Goal: Information Seeking & Learning: Check status

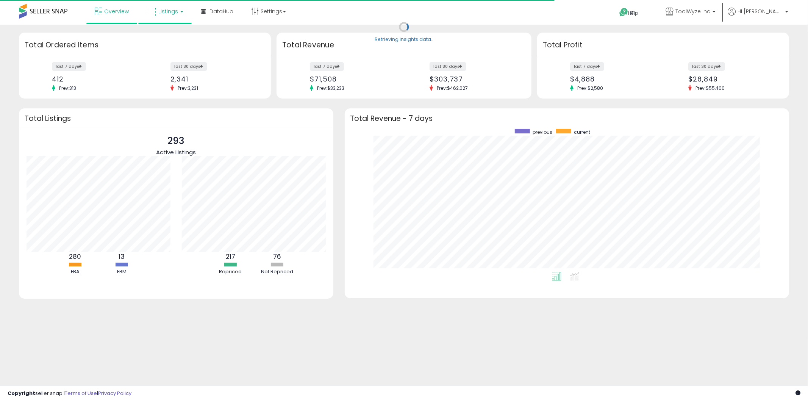
click at [184, 17] on link "Listings" at bounding box center [165, 11] width 48 height 23
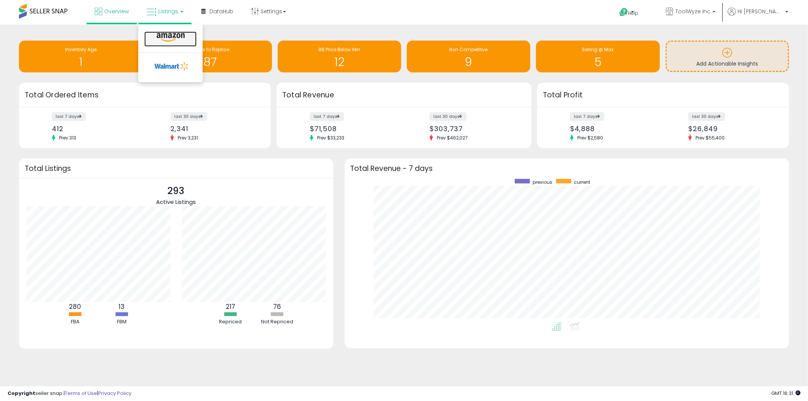
click at [176, 38] on icon at bounding box center [170, 38] width 33 height 10
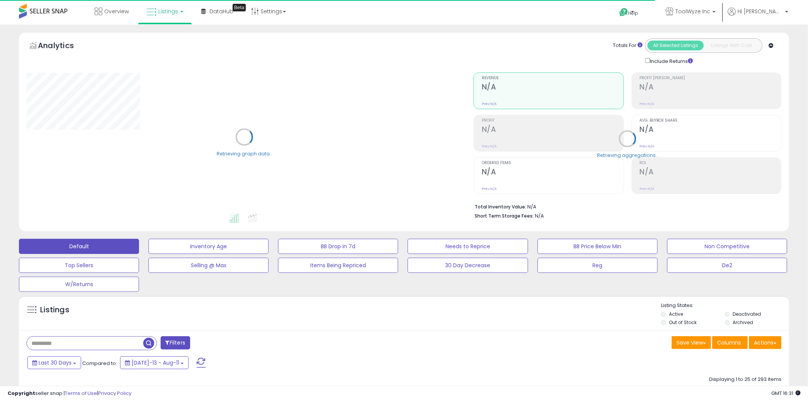
click at [65, 343] on input "text" at bounding box center [84, 342] width 115 height 13
paste input "**********"
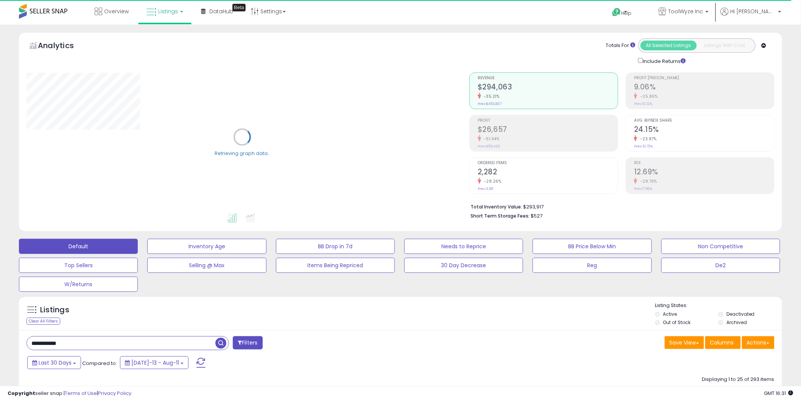
type input "**********"
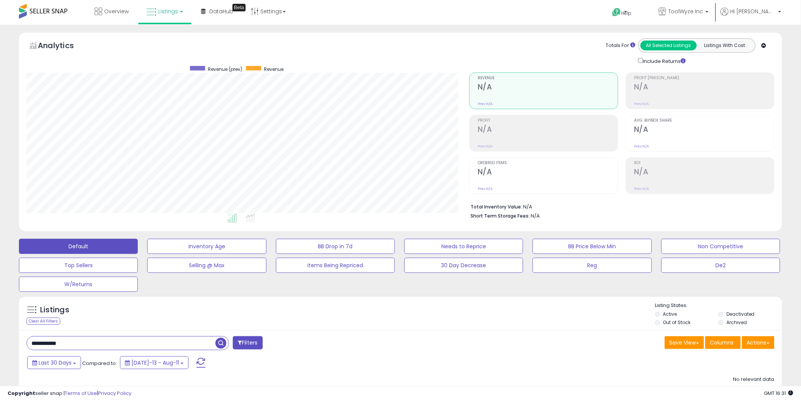
scroll to position [155, 443]
click at [704, 13] on span "ToolWyze Inc" at bounding box center [686, 12] width 35 height 8
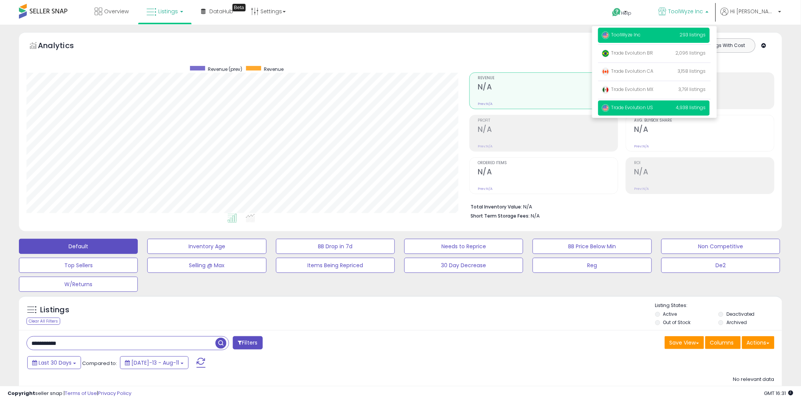
click at [654, 105] on span "Trade Evolution US" at bounding box center [628, 107] width 52 height 6
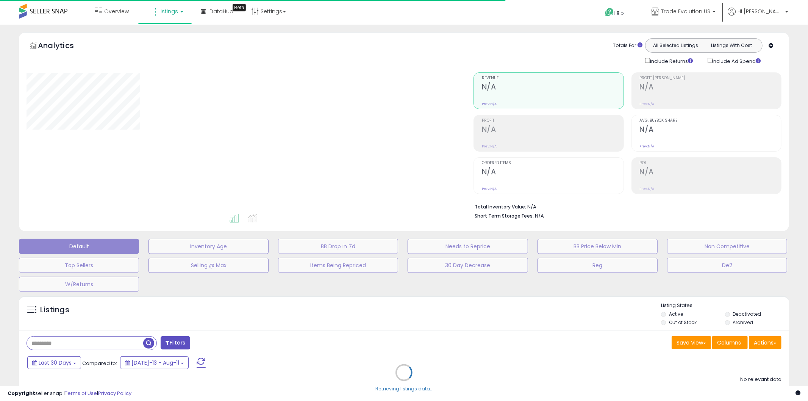
type input "**********"
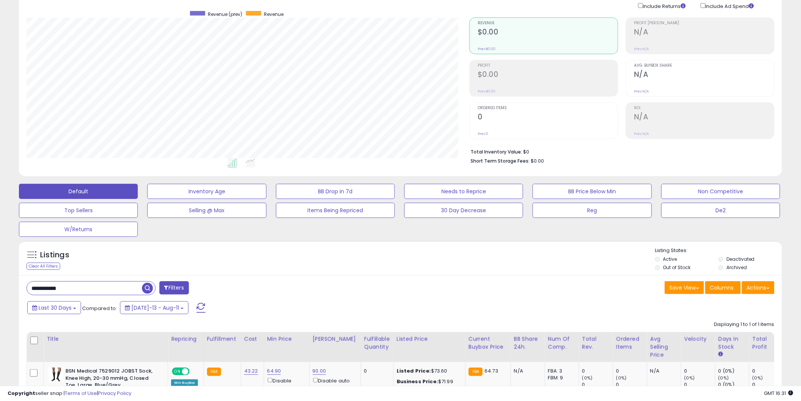
scroll to position [84, 0]
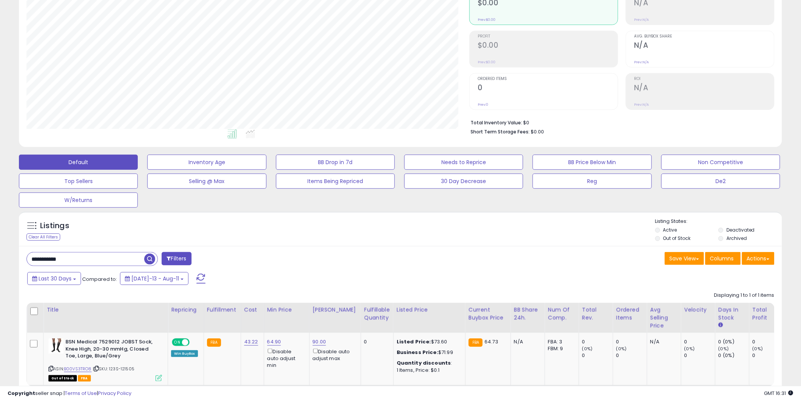
click at [95, 260] on input "**********" at bounding box center [85, 258] width 117 height 13
click at [95, 260] on input "**********" at bounding box center [121, 258] width 189 height 13
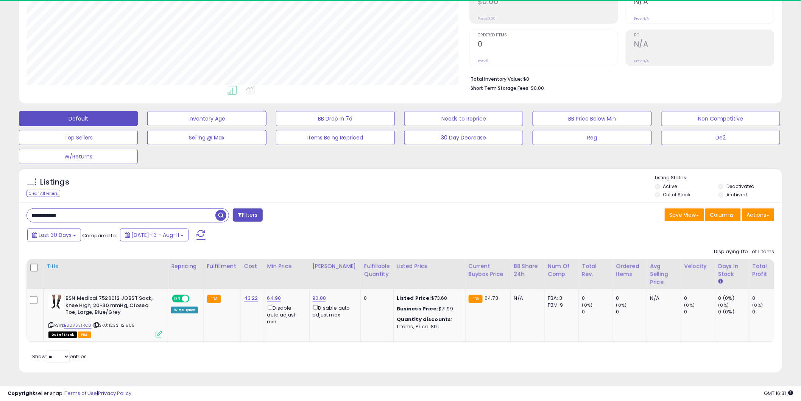
scroll to position [155, 443]
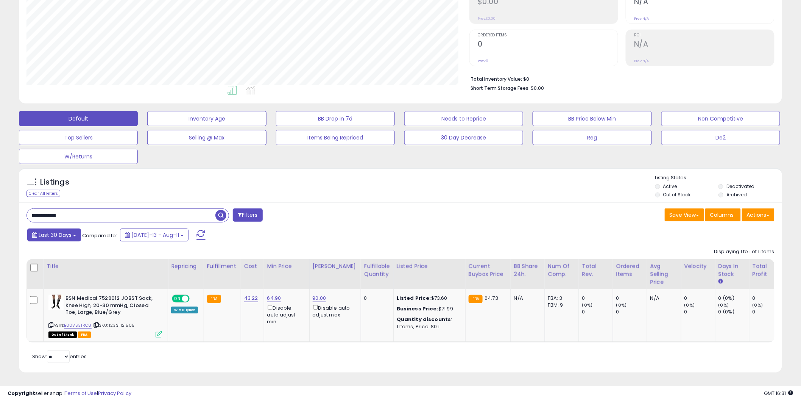
click at [56, 231] on span "Last 30 Days" at bounding box center [55, 235] width 33 height 8
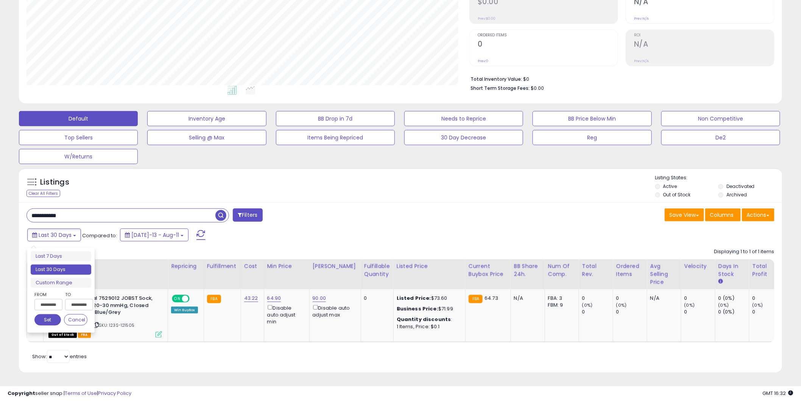
click at [114, 336] on table "Title Repricing" at bounding box center [551, 300] width 1048 height 83
click at [78, 322] on link "B00VS3TRO8" at bounding box center [78, 325] width 28 height 6
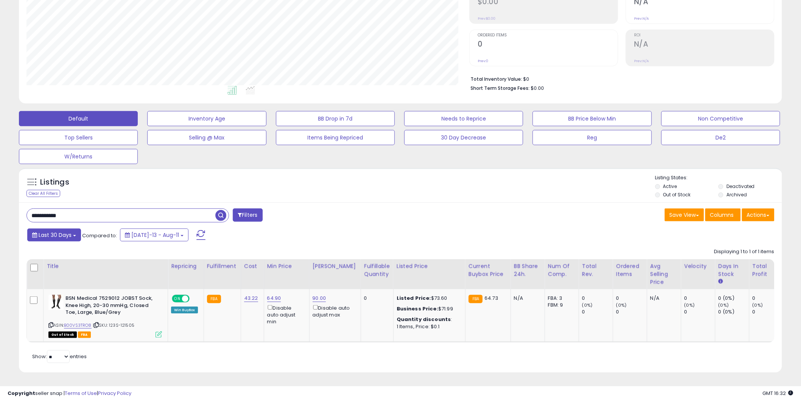
click at [65, 234] on button "Last 30 Days" at bounding box center [54, 234] width 54 height 13
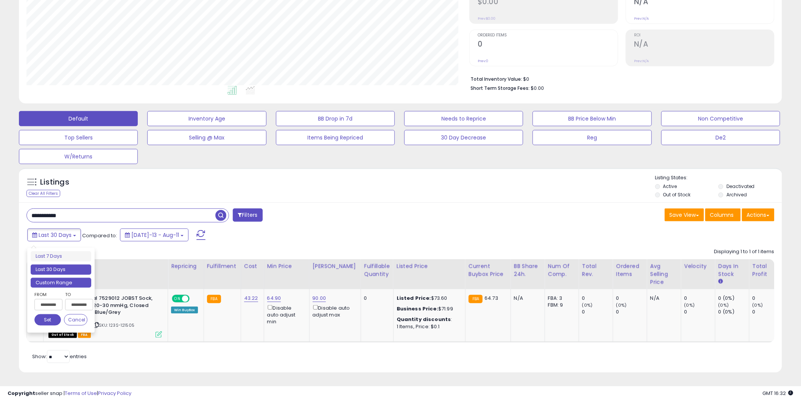
click at [86, 278] on li "Custom Range" at bounding box center [61, 283] width 61 height 10
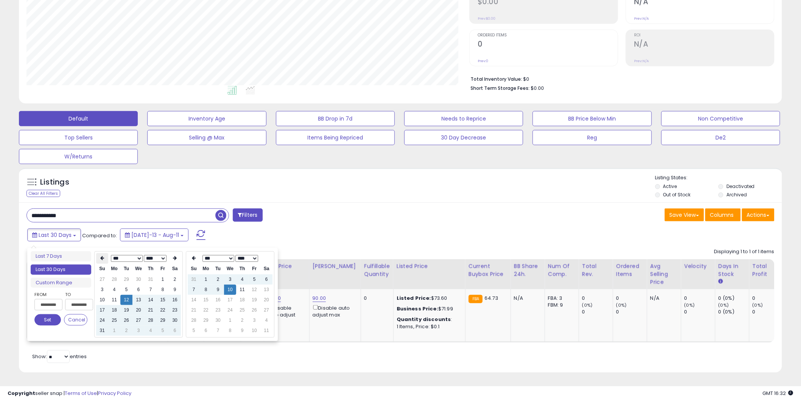
click at [107, 256] on th at bounding box center [102, 258] width 12 height 11
click at [106, 255] on th at bounding box center [102, 258] width 12 height 11
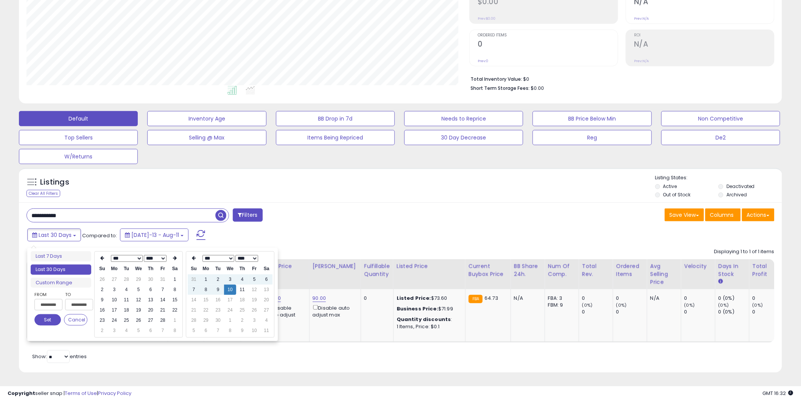
click at [106, 255] on th at bounding box center [102, 258] width 12 height 11
click at [134, 274] on td "1" at bounding box center [139, 279] width 12 height 10
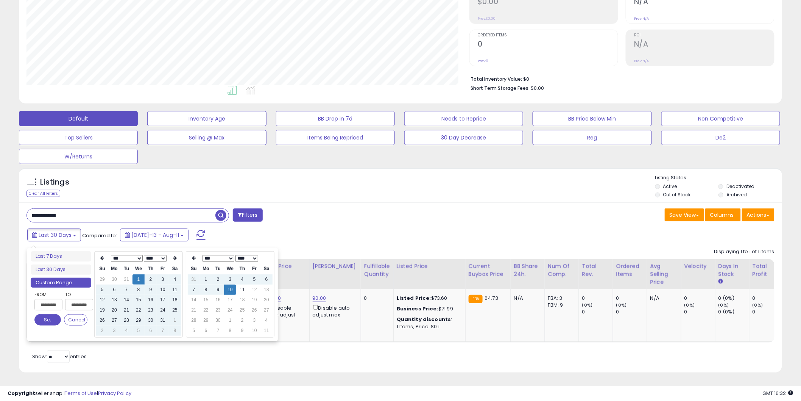
type input "**********"
click at [50, 315] on button "Set" at bounding box center [47, 319] width 27 height 11
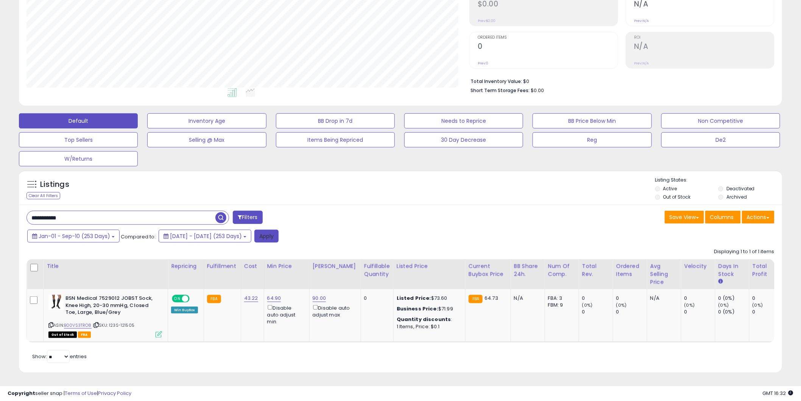
click at [279, 233] on button "Apply" at bounding box center [266, 235] width 24 height 13
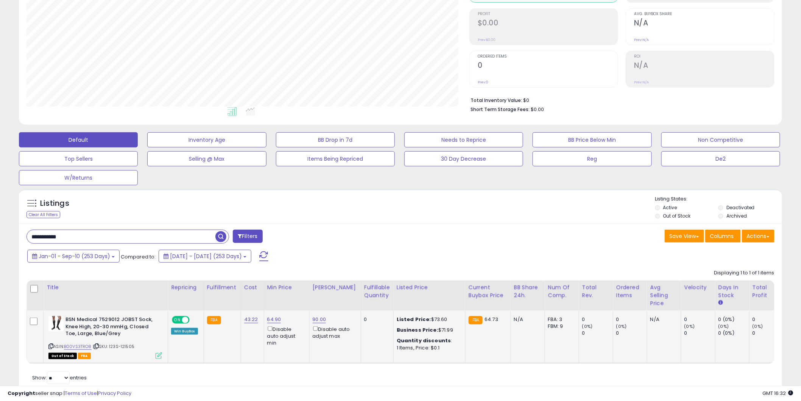
scroll to position [112, 0]
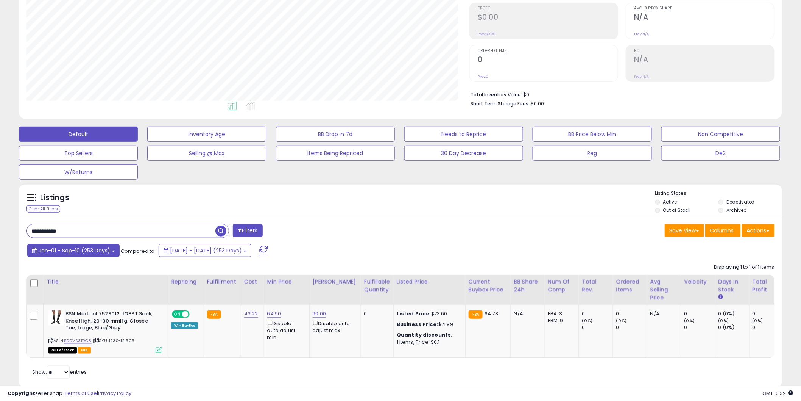
click at [73, 251] on span "Jan-01 - Sep-10 (253 Days)" at bounding box center [75, 251] width 72 height 8
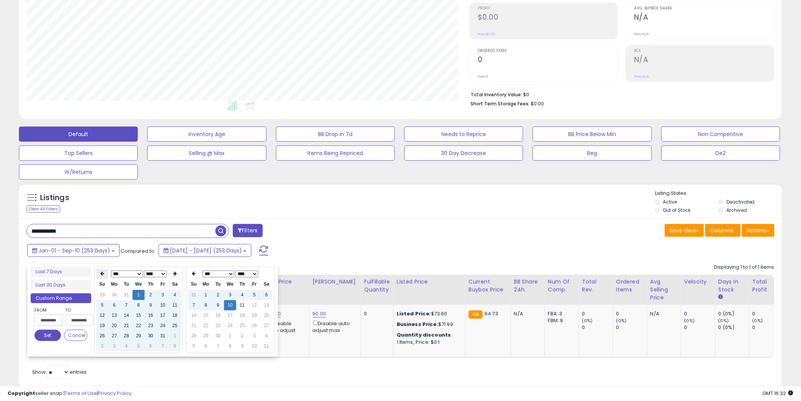
click at [98, 277] on th at bounding box center [102, 273] width 12 height 11
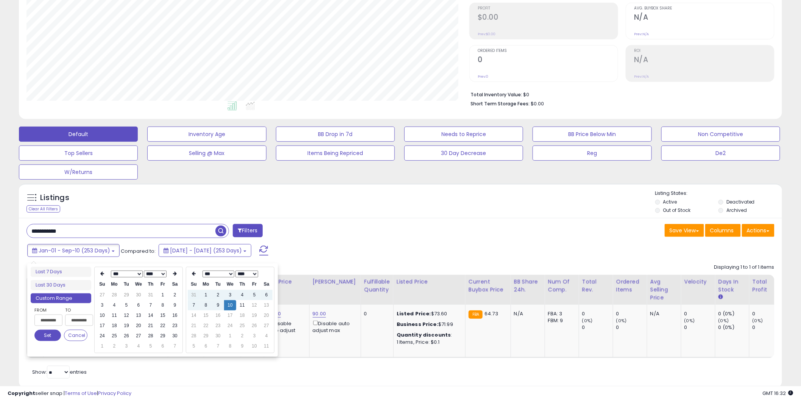
click at [98, 277] on th at bounding box center [102, 273] width 12 height 11
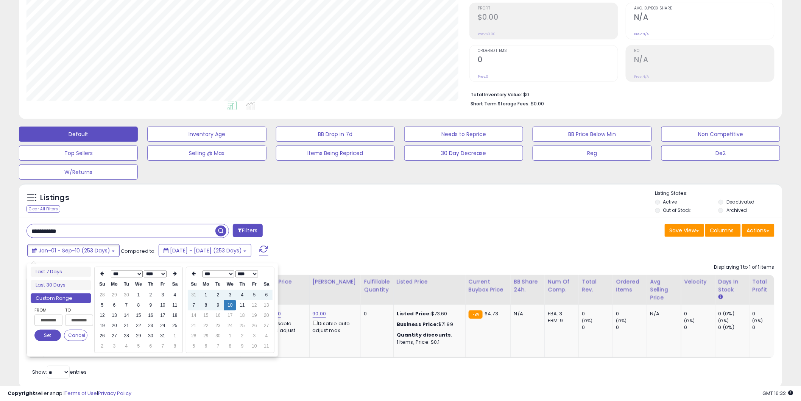
click at [98, 277] on th at bounding box center [102, 273] width 12 height 11
click at [99, 275] on th at bounding box center [102, 273] width 12 height 11
click at [100, 275] on th at bounding box center [102, 273] width 12 height 11
click at [117, 301] on td "8" at bounding box center [114, 305] width 12 height 10
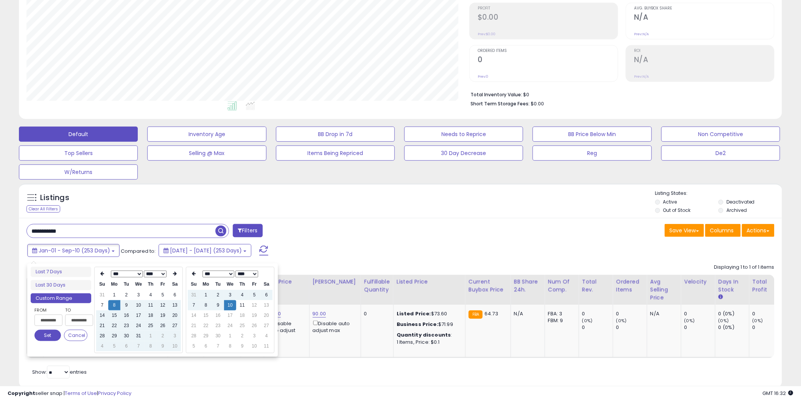
click at [117, 300] on td "8" at bounding box center [114, 305] width 12 height 10
click at [118, 292] on td "1" at bounding box center [114, 295] width 12 height 10
type input "**********"
click at [53, 332] on button "Set" at bounding box center [47, 334] width 27 height 11
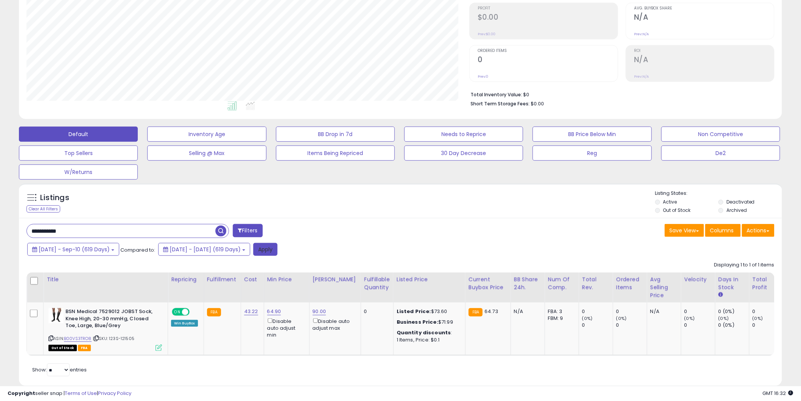
click at [278, 247] on button "Apply" at bounding box center [265, 249] width 24 height 13
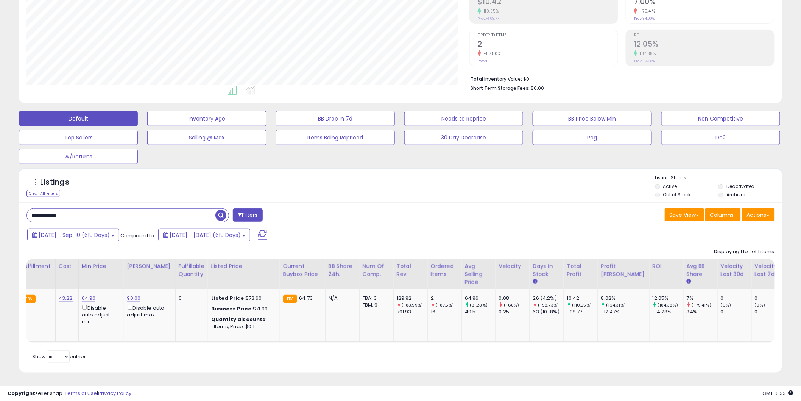
scroll to position [0, 0]
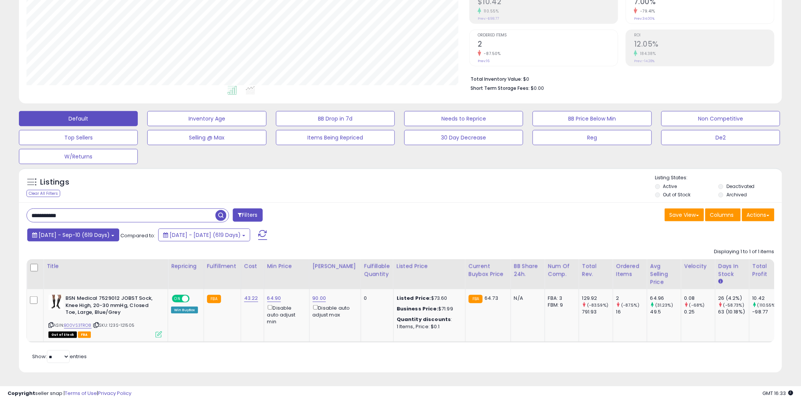
click at [66, 231] on button "2024-Jan-01 - Sep-10 (619 Days)" at bounding box center [73, 234] width 92 height 13
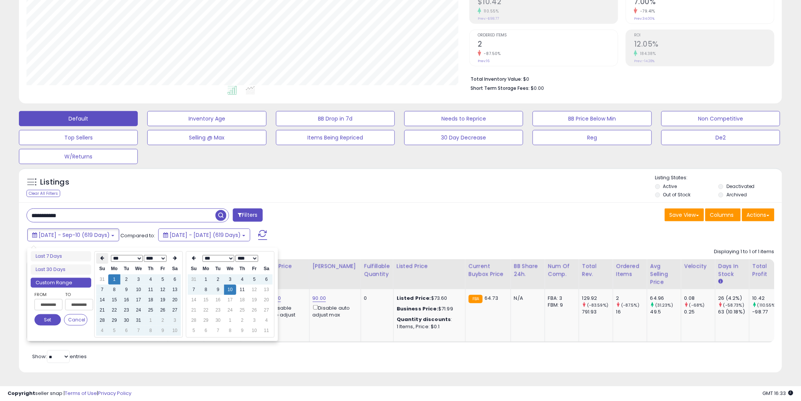
click at [101, 253] on th at bounding box center [102, 258] width 12 height 11
click at [105, 256] on th at bounding box center [102, 258] width 12 height 11
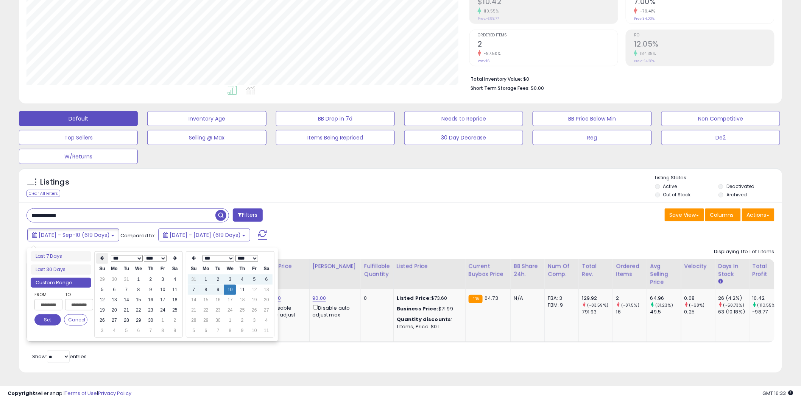
click at [99, 253] on th at bounding box center [102, 258] width 12 height 11
type input "**********"
click at [107, 284] on td "1" at bounding box center [102, 289] width 12 height 10
click at [45, 315] on button "Set" at bounding box center [47, 319] width 27 height 11
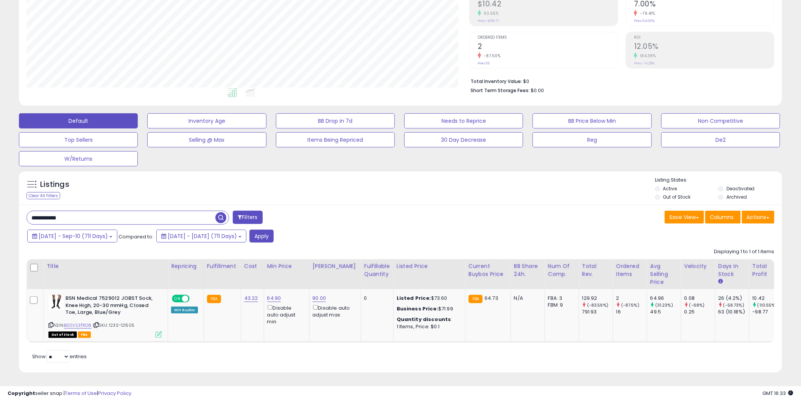
click at [304, 244] on div "Displaying 1 to 1 of 1 items Title Repricing" at bounding box center [401, 293] width 748 height 98
click at [274, 229] on button "Apply" at bounding box center [262, 235] width 24 height 13
